Goal: Task Accomplishment & Management: Manage account settings

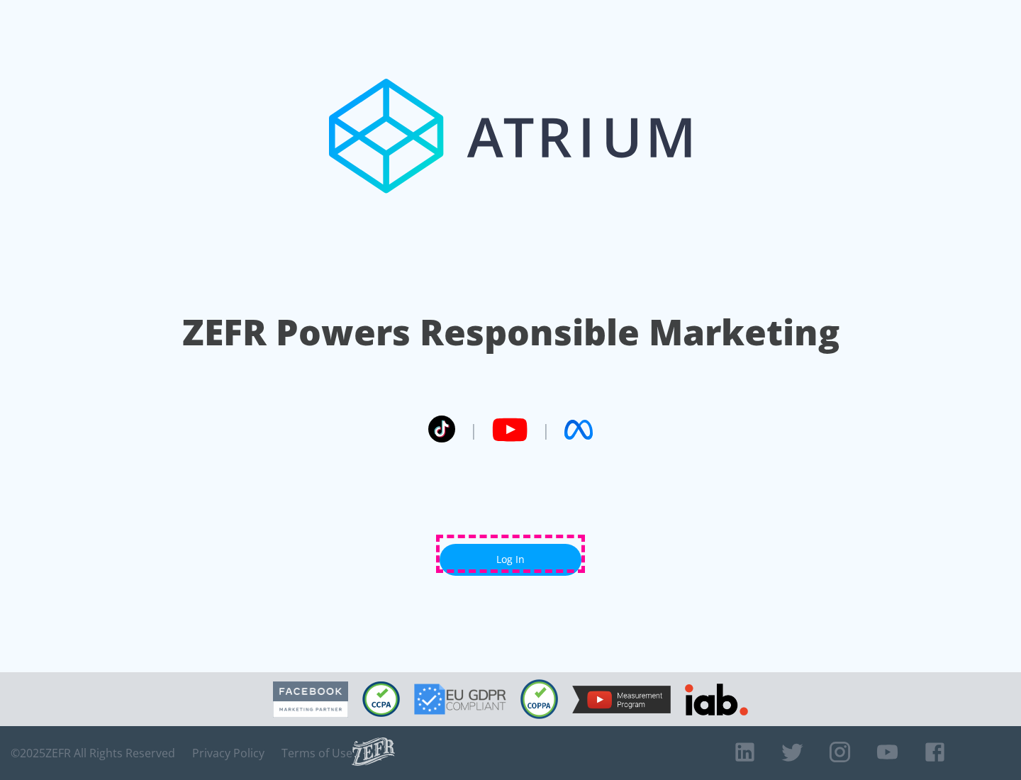
click at [510, 554] on link "Log In" at bounding box center [511, 560] width 142 height 32
